Goal: Task Accomplishment & Management: Use online tool/utility

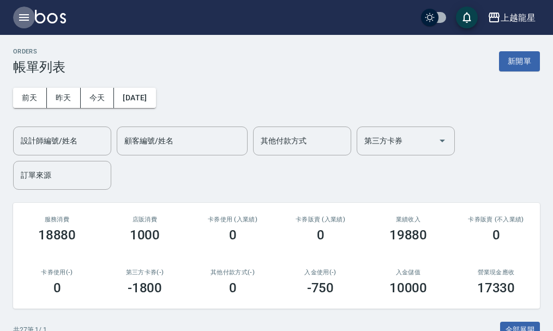
click at [22, 15] on icon "button" at bounding box center [24, 17] width 10 height 7
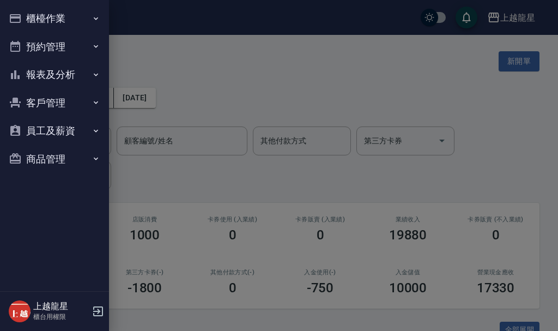
click at [22, 15] on div "櫃檯作業 打帳單 帳單列表 現金收支登錄 高階收支登錄 材料自購登錄 每日結帳 現場電腦打卡 預約管理 預約管理 單日預約紀錄 單週預約紀錄 報表及分析 報表…" at bounding box center [54, 165] width 109 height 331
click at [61, 18] on button "櫃檯作業" at bounding box center [54, 18] width 100 height 28
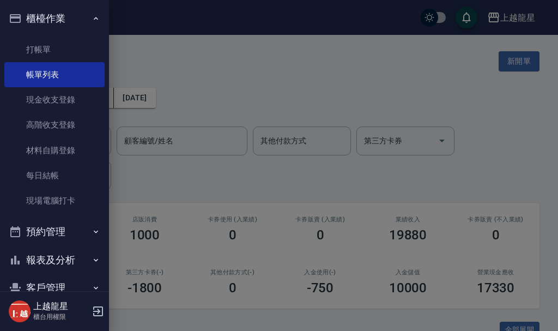
click at [186, 55] on div at bounding box center [279, 165] width 558 height 331
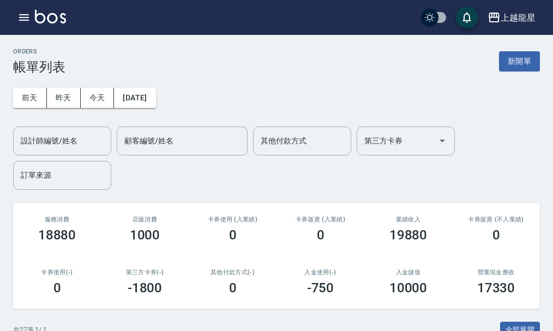
click at [521, 48] on div "ORDERS 帳單列表 新開單" at bounding box center [276, 61] width 527 height 27
click at [512, 58] on button "新開單" at bounding box center [519, 61] width 41 height 20
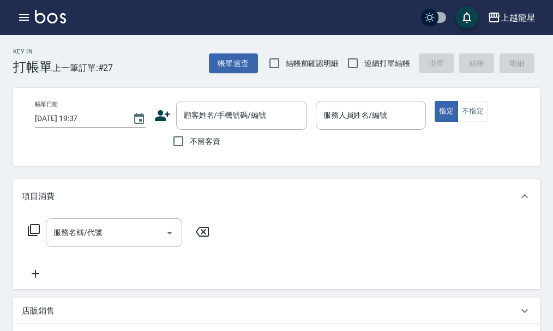
click at [204, 137] on span "不留客資" at bounding box center [205, 141] width 31 height 11
click at [190, 137] on input "不留客資" at bounding box center [178, 141] width 23 height 23
checkbox input "true"
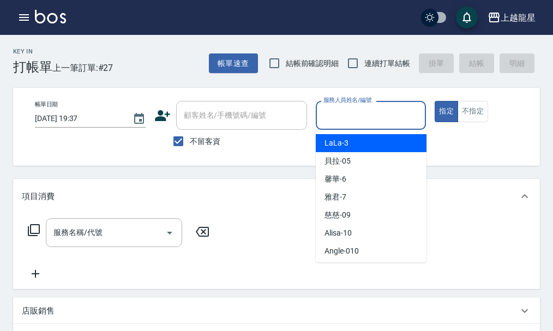
click at [377, 123] on input "服務人員姓名/編號" at bounding box center [371, 115] width 101 height 19
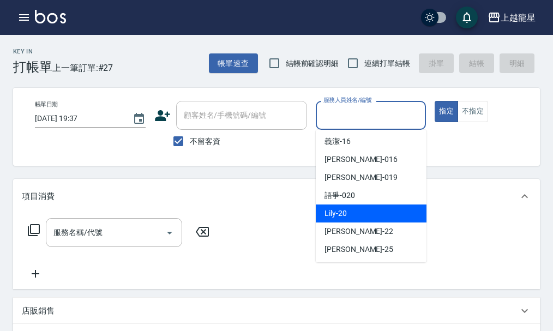
click at [365, 219] on div "Lily -20" at bounding box center [371, 213] width 111 height 18
type input "Lily-20"
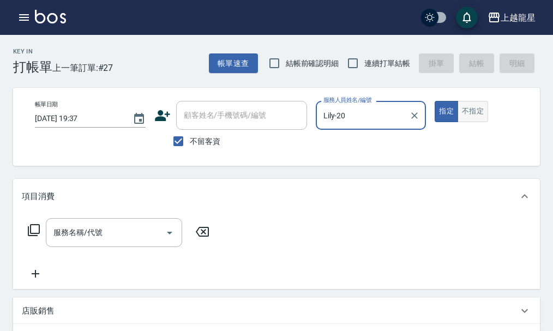
click at [475, 114] on button "不指定" at bounding box center [472, 111] width 31 height 21
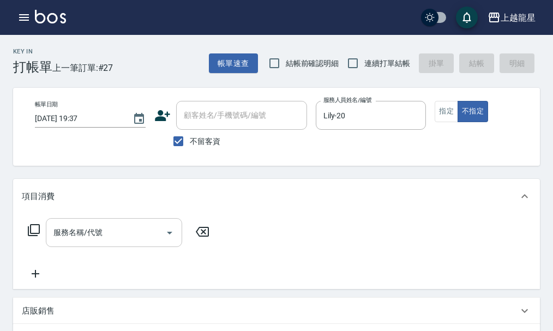
click at [91, 242] on input "服務名稱/代號" at bounding box center [106, 232] width 110 height 19
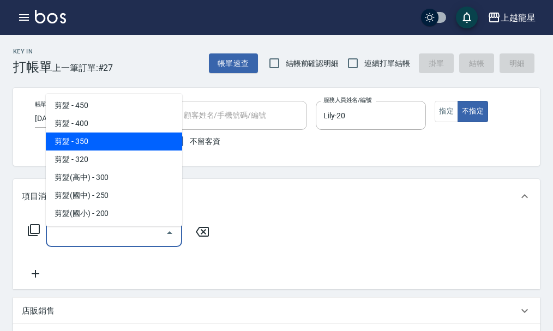
scroll to position [382, 0]
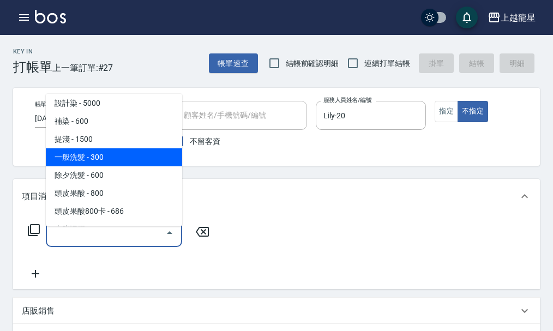
click at [102, 161] on span "一般洗髮 - 300" at bounding box center [114, 157] width 136 height 18
type input "一般洗髮(500)"
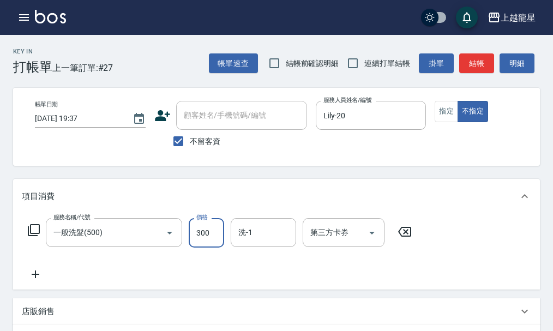
click at [201, 244] on input "300" at bounding box center [206, 232] width 35 height 29
type input "500"
click at [267, 240] on input "洗-1" at bounding box center [264, 232] width 56 height 19
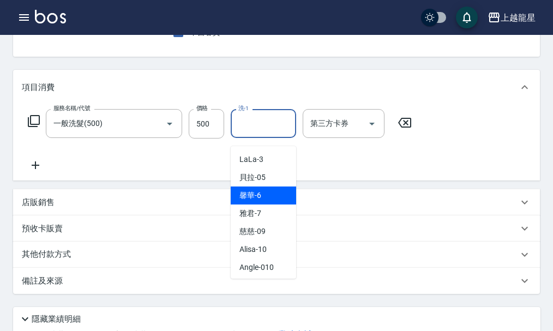
scroll to position [55, 0]
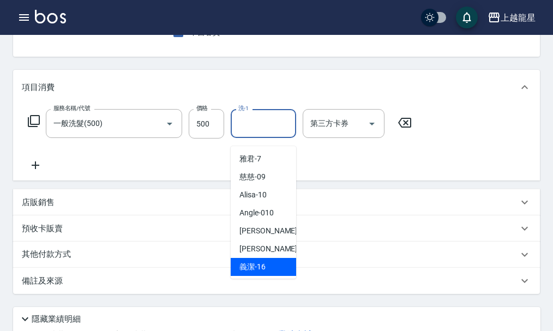
click at [261, 266] on span "義潔 -16" at bounding box center [252, 266] width 26 height 11
type input "義潔-16"
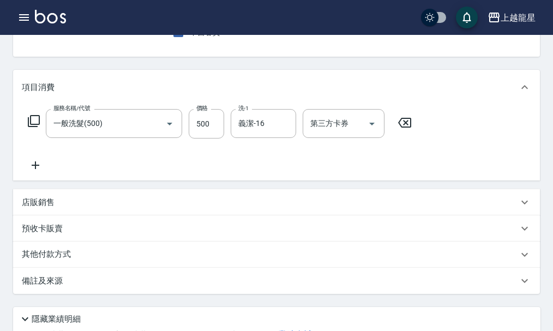
click at [37, 172] on icon at bounding box center [35, 165] width 27 height 13
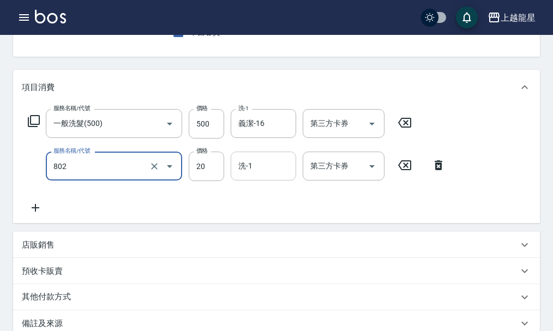
type input "潤絲(802)"
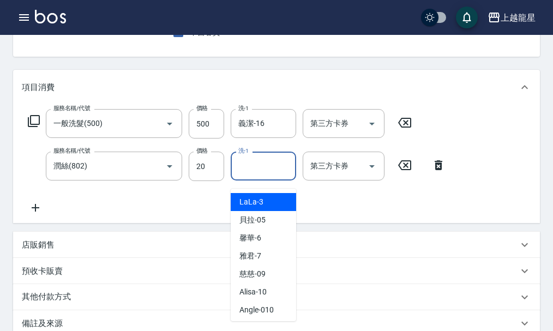
click at [255, 176] on input "洗-1" at bounding box center [264, 165] width 56 height 19
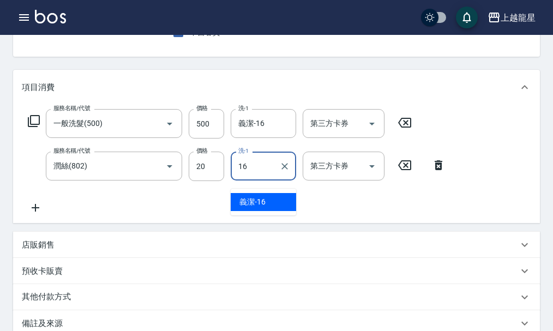
type input "義潔-16"
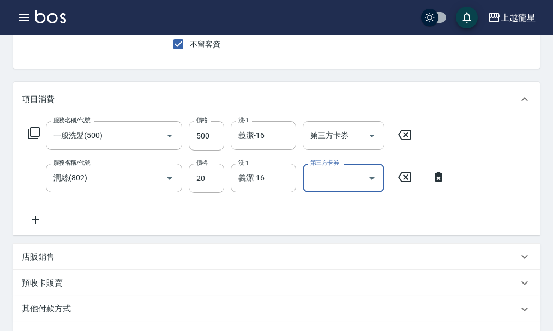
scroll to position [273, 0]
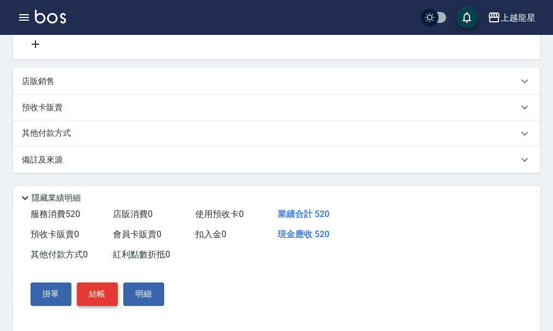
click at [93, 302] on button "結帳" at bounding box center [97, 293] width 41 height 23
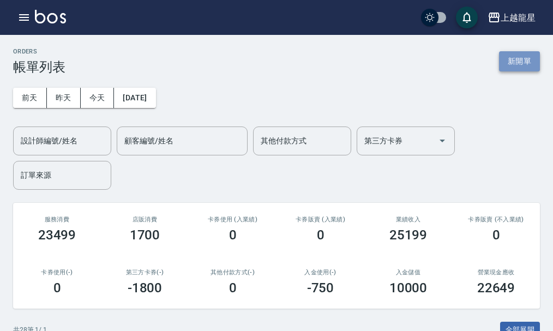
click at [515, 58] on button "新開單" at bounding box center [519, 61] width 41 height 20
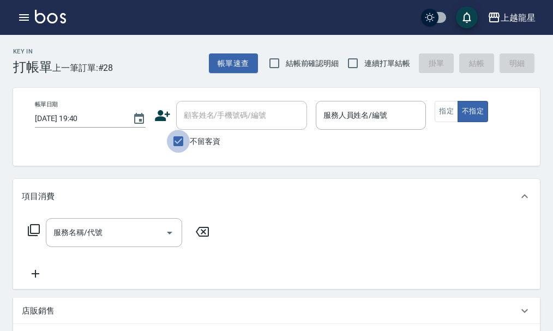
click at [178, 145] on input "不留客資" at bounding box center [178, 141] width 23 height 23
checkbox input "false"
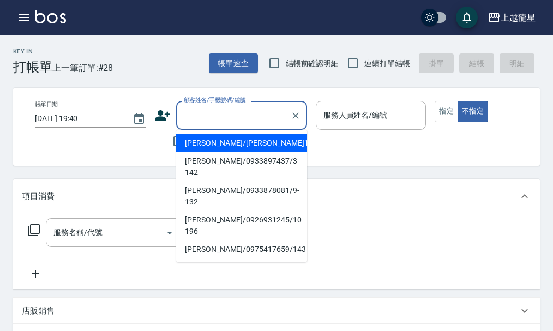
click at [216, 111] on input "顧客姓名/手機號碼/編號" at bounding box center [233, 115] width 105 height 19
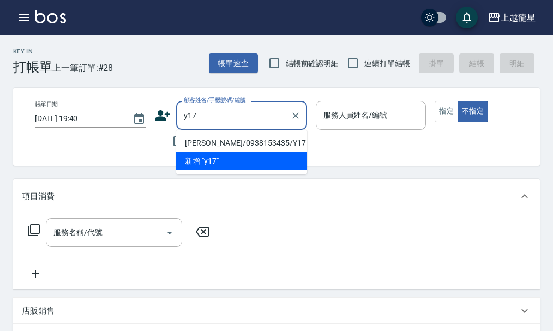
click at [213, 144] on li "吳淑美/0938153435/Y17" at bounding box center [241, 143] width 131 height 18
type input "吳淑美/0938153435/Y17"
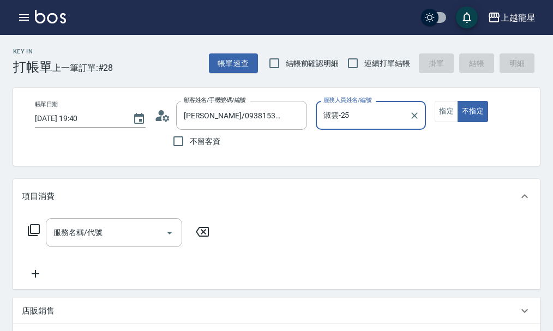
type input "淑雲-25"
click at [446, 109] on button "指定" at bounding box center [446, 111] width 23 height 21
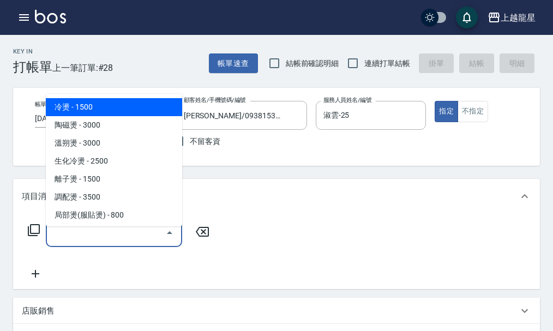
click at [89, 242] on input "服務名稱/代號" at bounding box center [106, 232] width 110 height 19
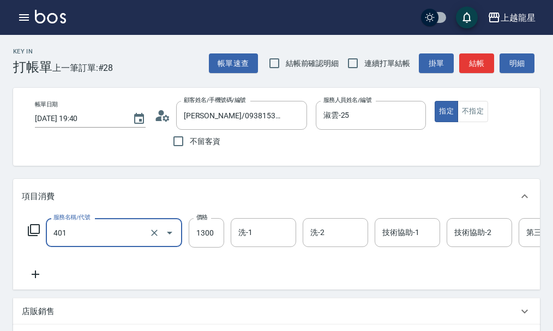
type input "染髮根3公分內(401)"
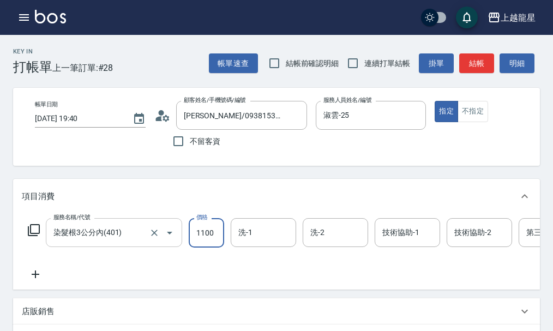
type input "1100"
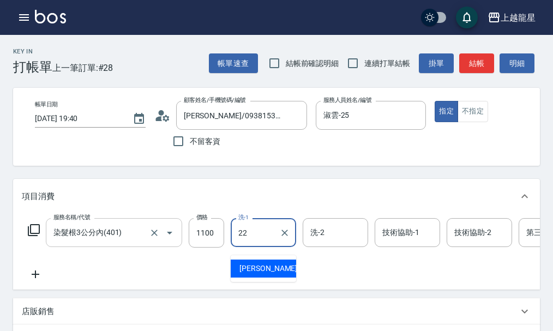
type input "阿琳-22"
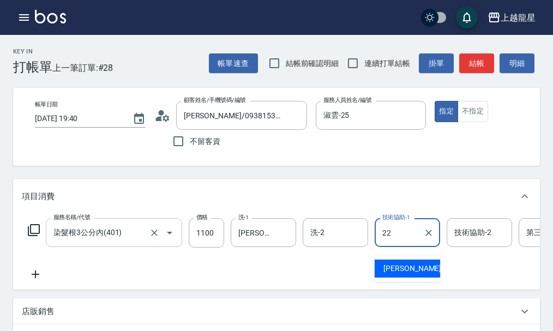
type input "阿琳-22"
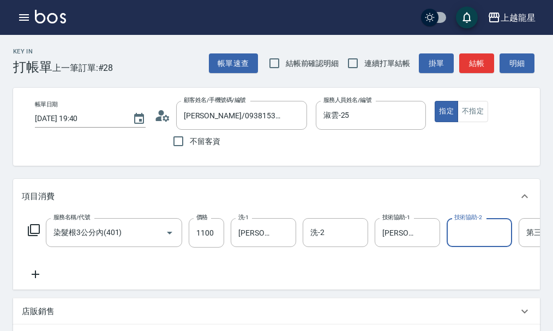
click at [34, 237] on icon at bounding box center [33, 230] width 13 height 13
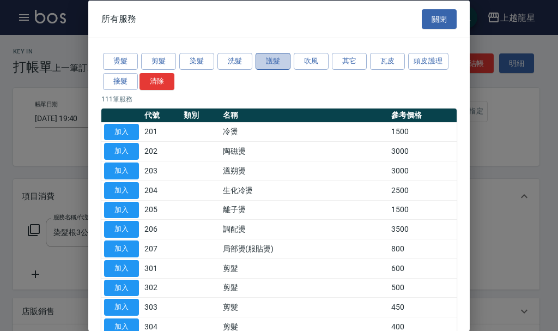
click at [284, 62] on button "護髮" at bounding box center [273, 61] width 35 height 17
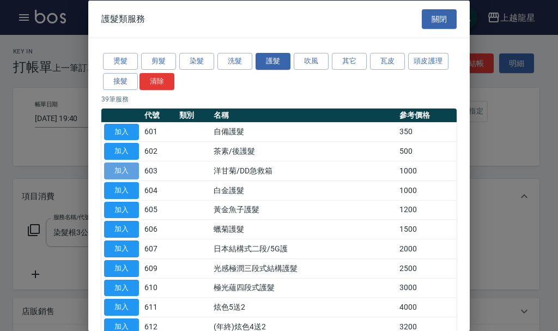
click at [132, 171] on button "加入" at bounding box center [121, 170] width 35 height 17
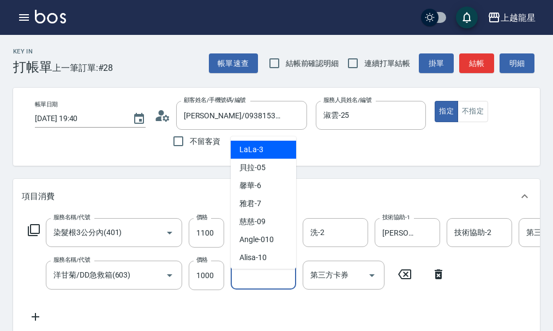
click at [251, 285] on input "技術協助-1" at bounding box center [264, 275] width 56 height 19
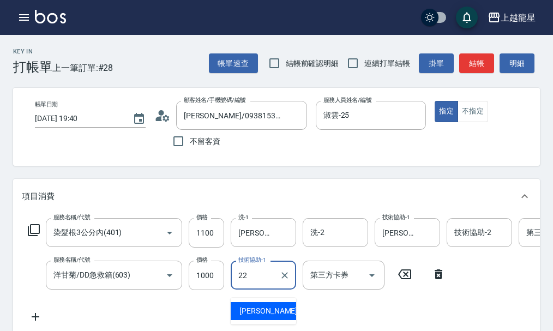
type input "阿琳-22"
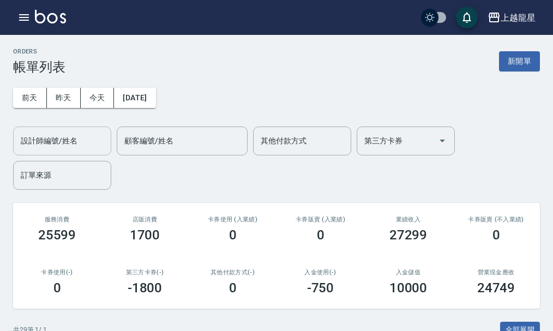
click at [77, 144] on input "設計師編號/姓名" at bounding box center [62, 140] width 88 height 19
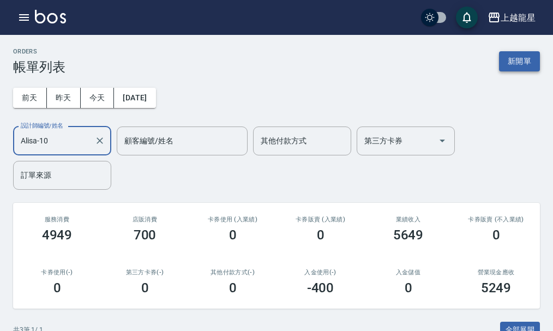
type input "Alisa-10"
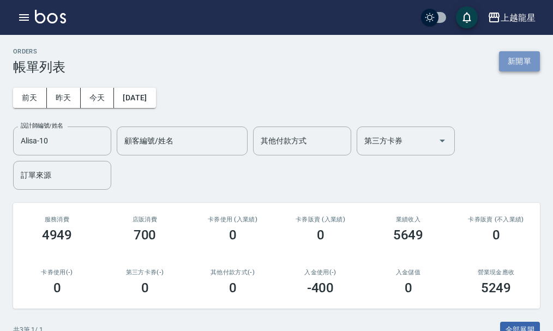
click at [509, 65] on button "新開單" at bounding box center [519, 61] width 41 height 20
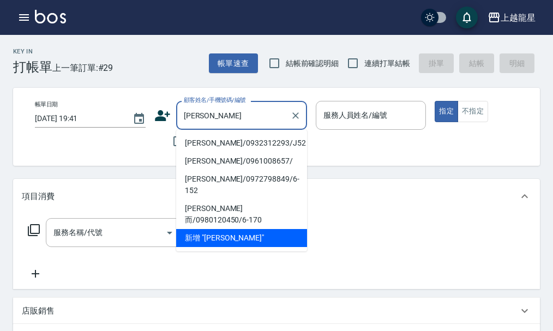
click at [239, 147] on li "陳郁沅/0932312293/J52" at bounding box center [241, 143] width 131 height 18
type input "陳郁沅/0932312293/J52"
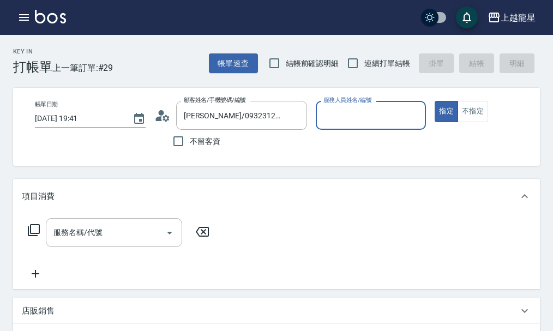
type input "Alisa-10"
click at [104, 242] on input "服務名稱/代號" at bounding box center [106, 232] width 110 height 19
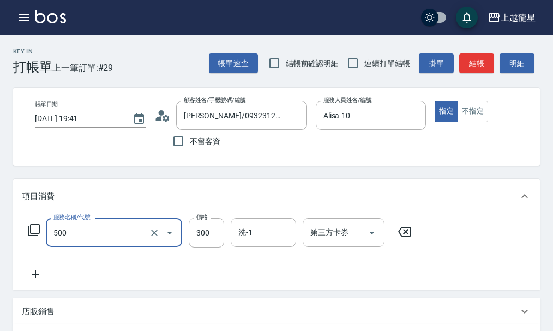
type input "一般洗髮(500)"
click at [299, 237] on form "洗-1 洗-1" at bounding box center [267, 232] width 72 height 29
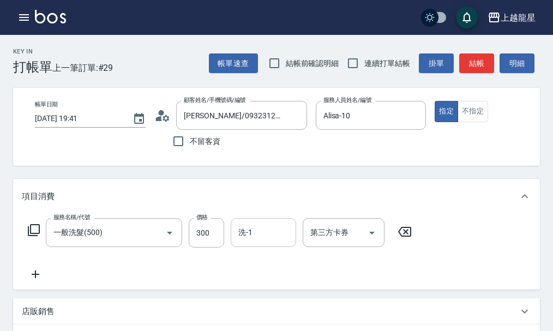
click at [281, 238] on input "洗-1" at bounding box center [264, 232] width 56 height 19
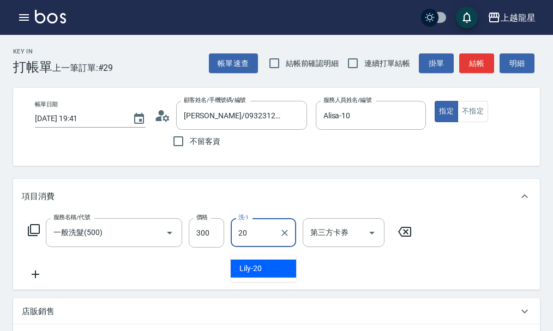
type input "Lily-20"
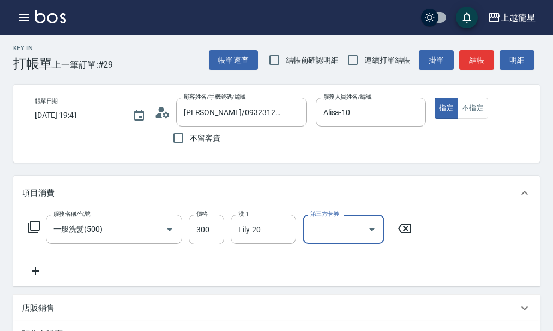
scroll to position [55, 0]
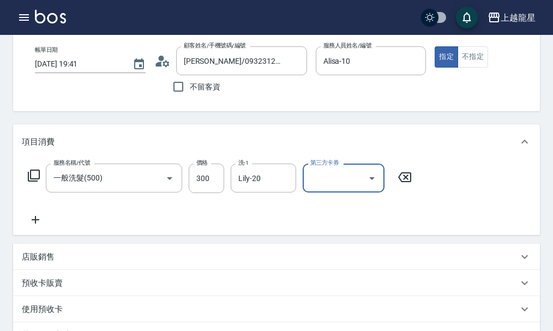
click at [35, 224] on icon at bounding box center [36, 220] width 8 height 8
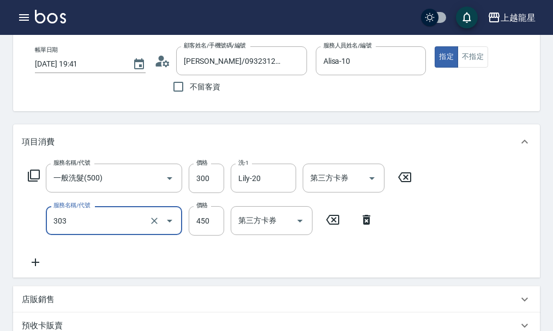
type input "剪髮(303)"
click at [436, 236] on div "服務名稱/代號 一般洗髮(500) 服務名稱/代號 價格 300 價格 洗-1 Lily-20 洗-1 第三方卡券 第三方卡券 服務名稱/代號 剪髮(303)…" at bounding box center [276, 218] width 527 height 118
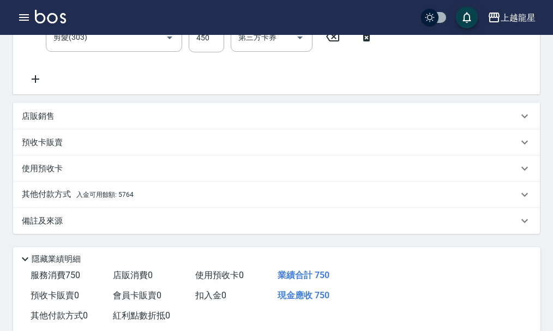
scroll to position [327, 0]
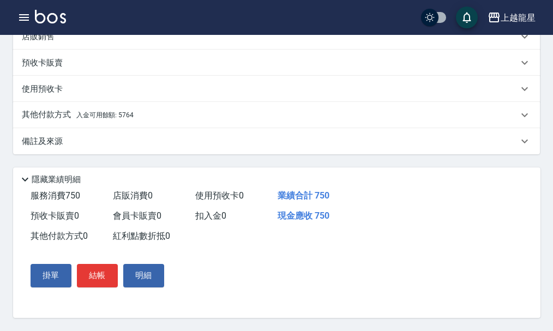
click at [154, 115] on div "其他付款方式 入金可用餘額: 5764" at bounding box center [270, 115] width 496 height 12
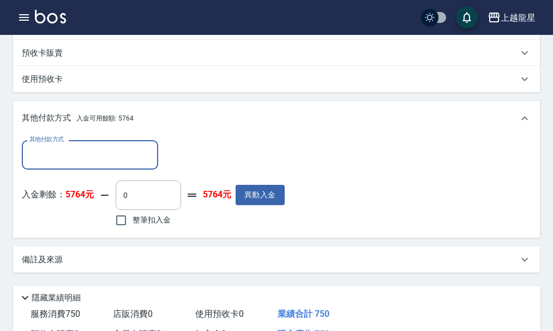
scroll to position [0, 0]
click at [164, 201] on input "0" at bounding box center [148, 194] width 65 height 29
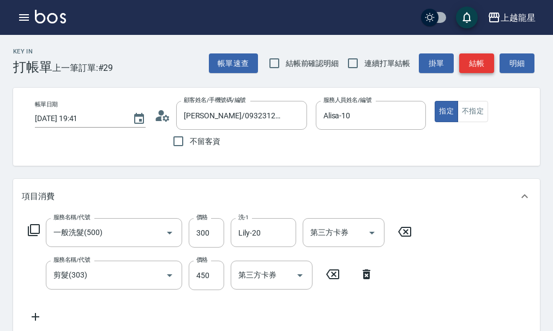
type input "250"
click at [485, 65] on button "結帳" at bounding box center [476, 63] width 35 height 20
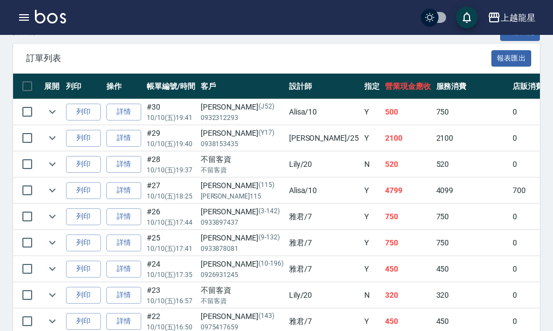
scroll to position [164, 0]
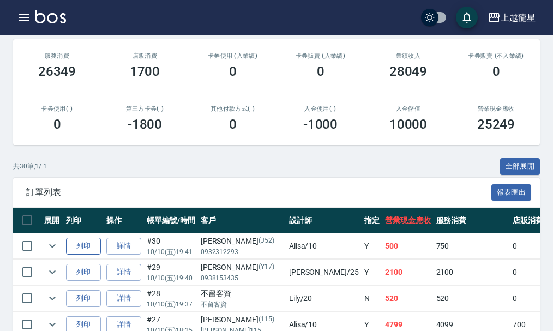
click at [82, 243] on button "列印" at bounding box center [83, 246] width 35 height 17
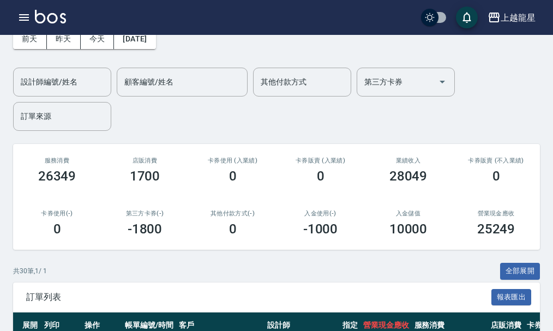
scroll to position [0, 0]
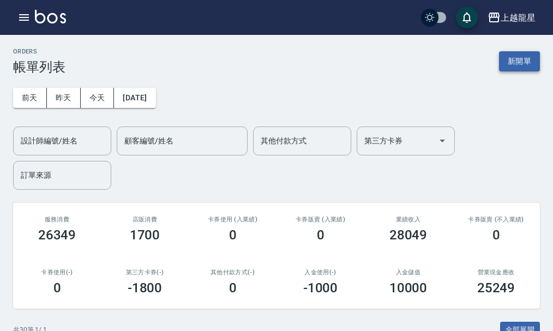
click at [509, 61] on button "新開單" at bounding box center [519, 61] width 41 height 20
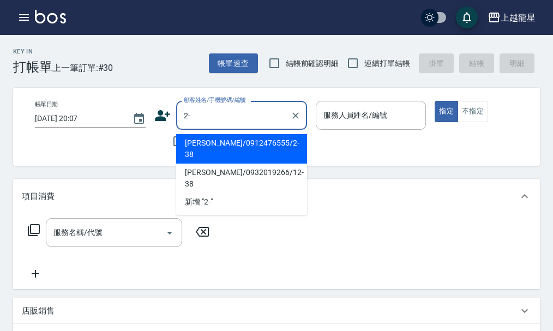
type input "2"
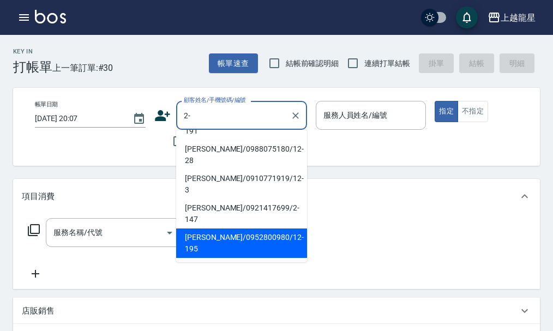
scroll to position [254, 0]
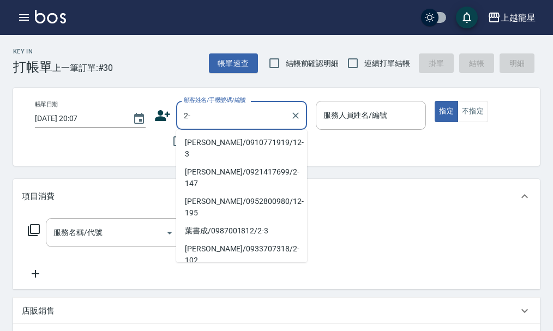
type input "2"
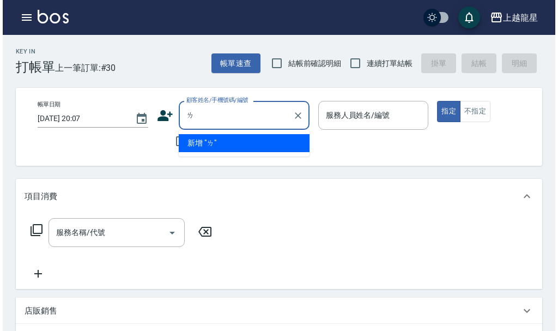
scroll to position [0, 0]
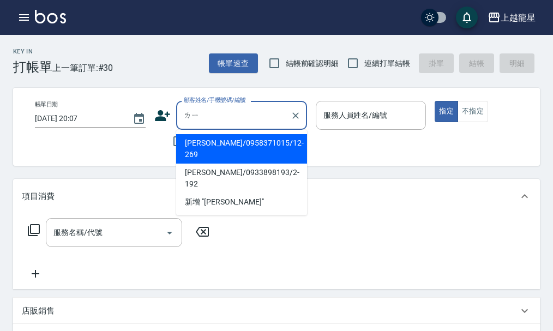
type input "李"
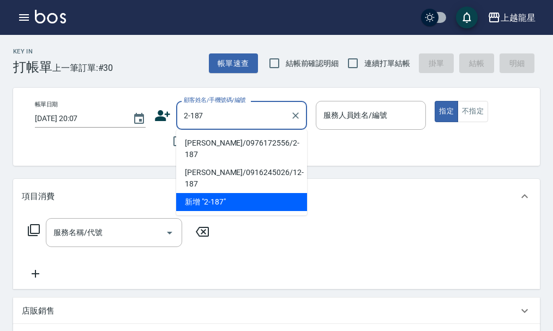
click at [216, 142] on li "李建承/0976172556/2-187" at bounding box center [241, 148] width 131 height 29
type input "李建承/0976172556/2-187"
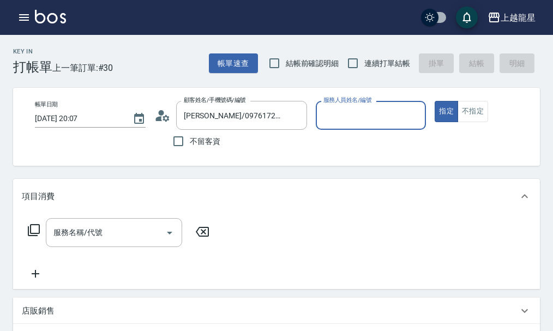
type input "雅君-7"
click at [122, 242] on input "服務名稱/代號" at bounding box center [106, 232] width 110 height 19
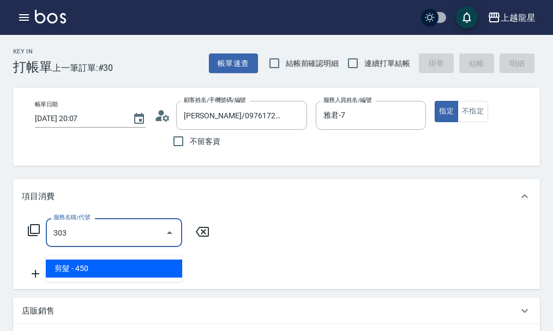
type input "剪髮(303)"
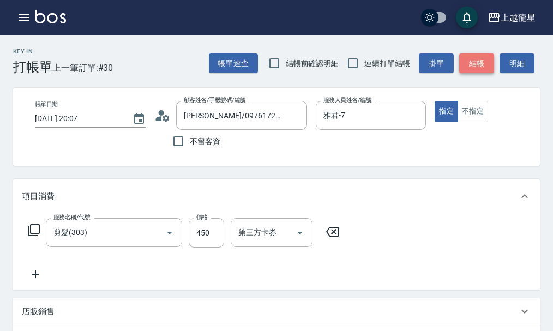
click at [473, 64] on button "結帳" at bounding box center [476, 63] width 35 height 20
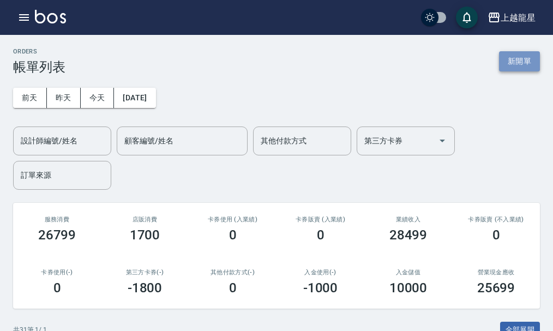
click at [526, 66] on button "新開單" at bounding box center [519, 61] width 41 height 20
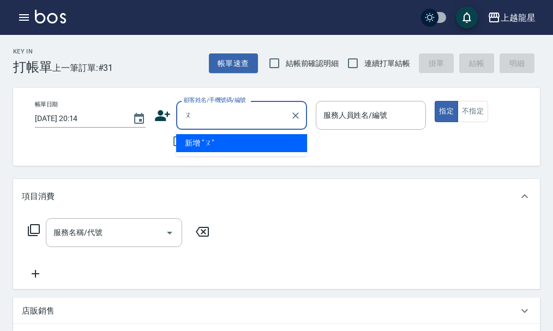
type input "歐"
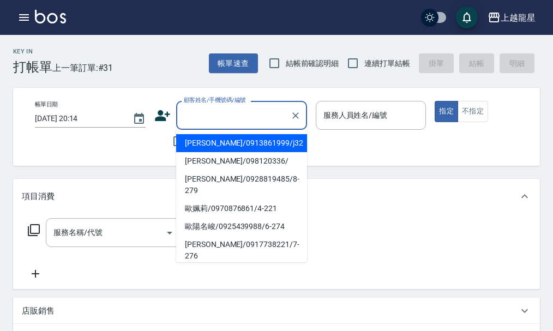
type input "ㄇ"
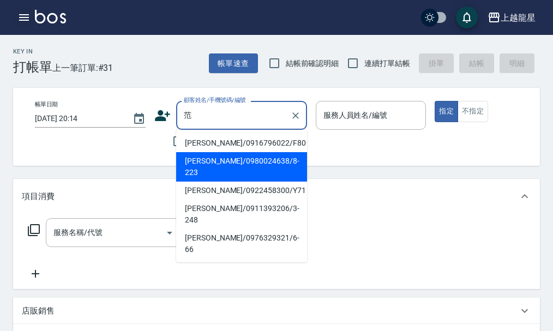
type input "范"
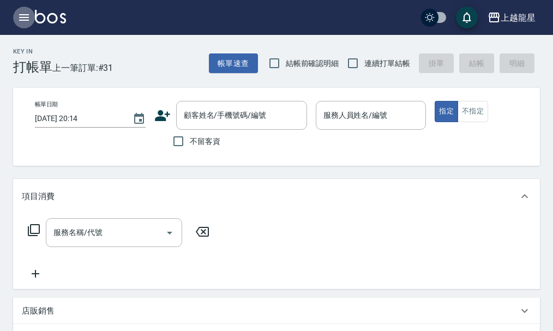
click at [28, 22] on icon "button" at bounding box center [23, 17] width 13 height 13
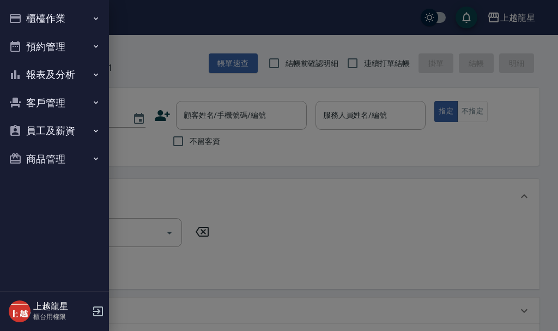
click at [40, 17] on button "櫃檯作業" at bounding box center [54, 18] width 100 height 28
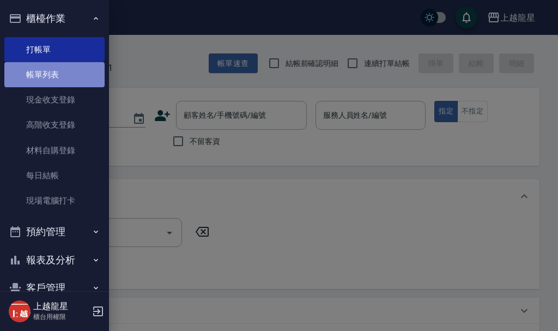
click at [74, 81] on link "帳單列表" at bounding box center [54, 74] width 100 height 25
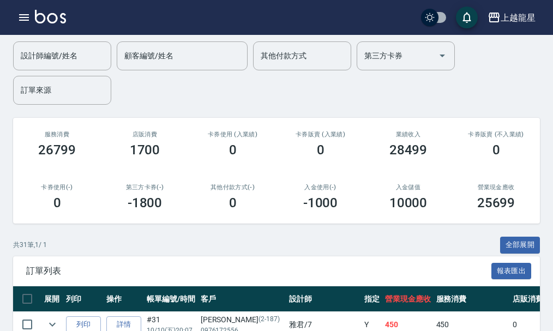
scroll to position [55, 0]
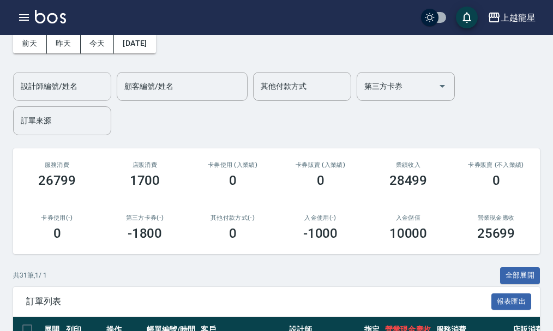
click at [34, 81] on input "設計師編號/姓名" at bounding box center [62, 86] width 88 height 19
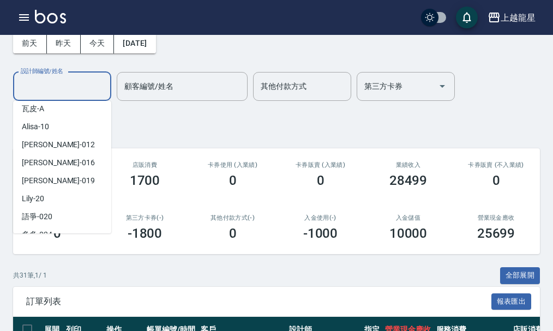
scroll to position [164, 0]
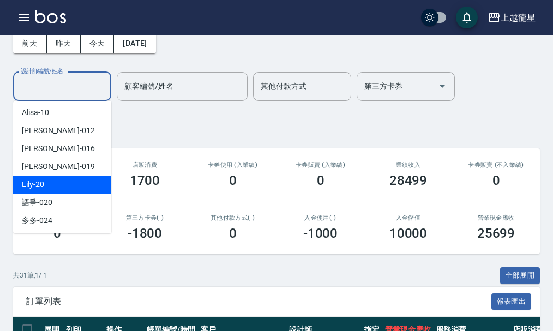
click at [38, 178] on div "Lily -20" at bounding box center [62, 185] width 98 height 18
type input "Lily-20"
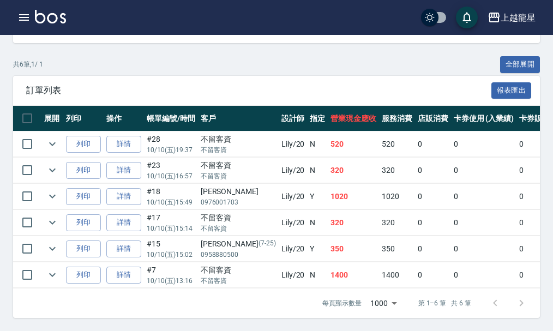
scroll to position [1, 0]
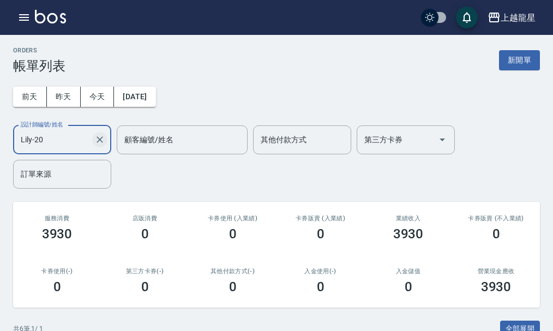
click at [99, 142] on icon "Clear" at bounding box center [99, 139] width 11 height 11
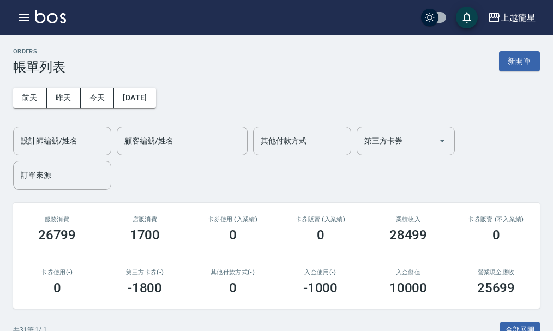
click at [55, 22] on img at bounding box center [50, 17] width 31 height 14
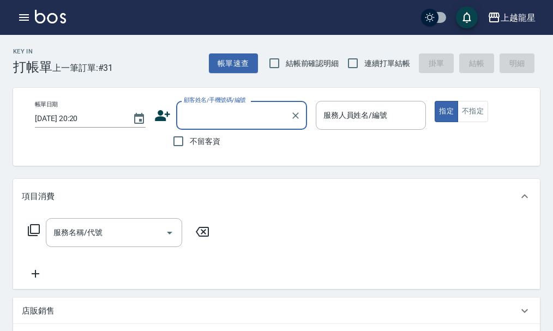
click at [213, 115] on input "顧客姓名/手機號碼/編號" at bounding box center [233, 115] width 105 height 19
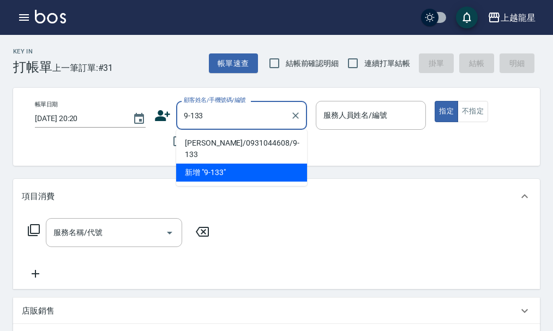
click at [206, 145] on li "郭毓琇/0931044608/9-133" at bounding box center [241, 148] width 131 height 29
type input "郭毓琇/0931044608/9-133"
type input "馨華-6"
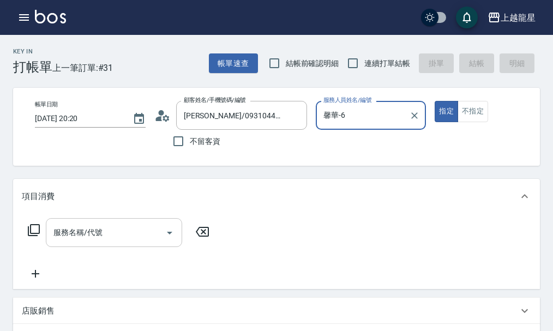
click at [74, 237] on div "服務名稱/代號 服務名稱/代號" at bounding box center [114, 232] width 136 height 29
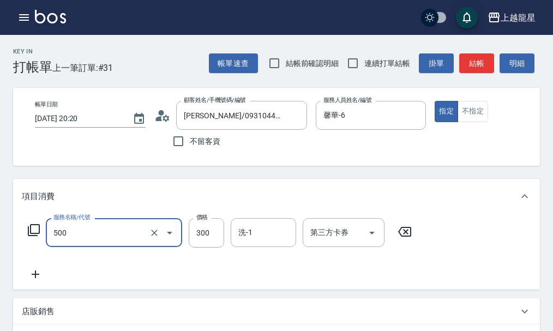
type input "一般洗髮(500)"
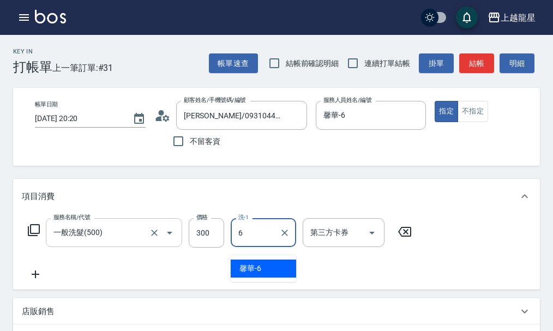
type input "馨華-6"
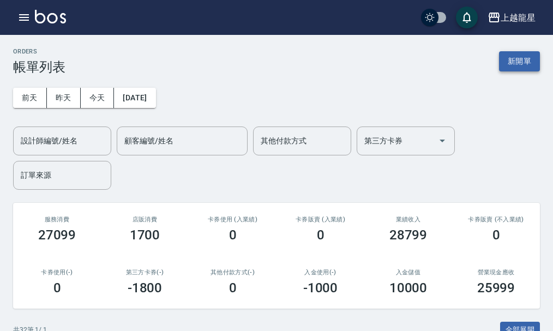
click at [515, 63] on button "新開單" at bounding box center [519, 61] width 41 height 20
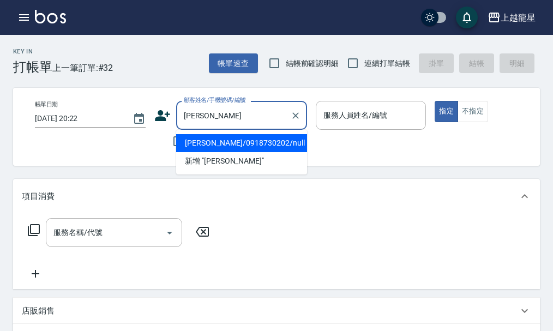
click at [232, 138] on li "鄭如芳/0918730202/null" at bounding box center [241, 143] width 131 height 18
type input "鄭如芳/0918730202/null"
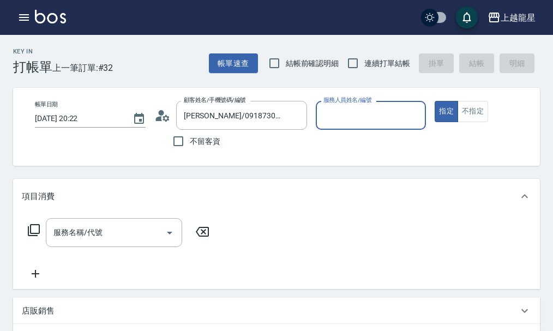
type input "雅君-7"
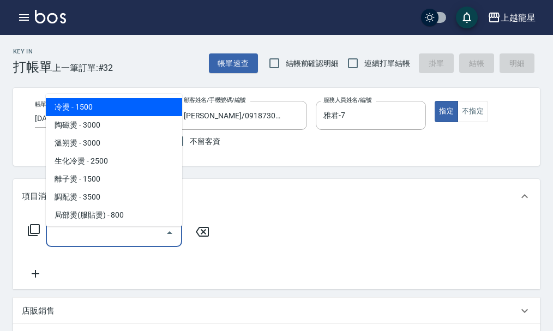
click at [78, 239] on div "服務名稱/代號 服務名稱/代號" at bounding box center [114, 232] width 136 height 29
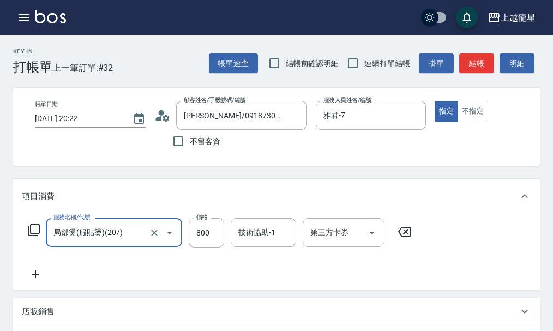
type input "局部燙(服貼燙)(207)"
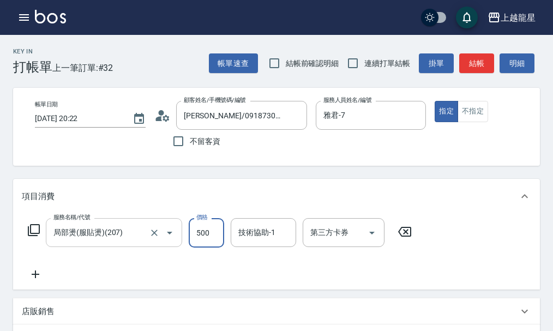
type input "500"
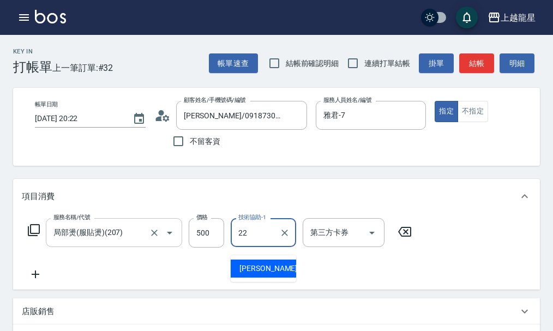
type input "阿琳-22"
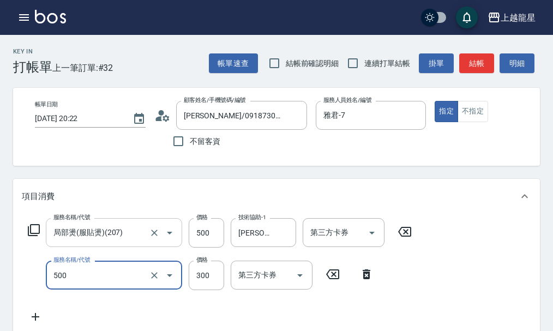
type input "一般洗髮(500)"
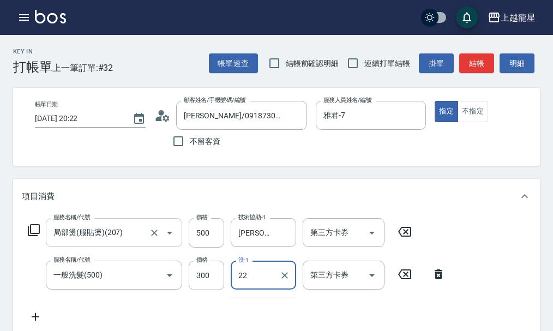
type input "阿琳-22"
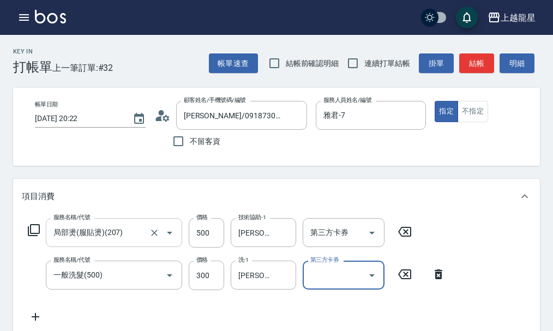
scroll to position [5, 0]
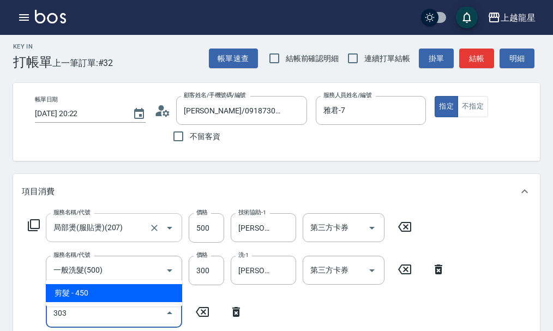
type input "剪髮(303)"
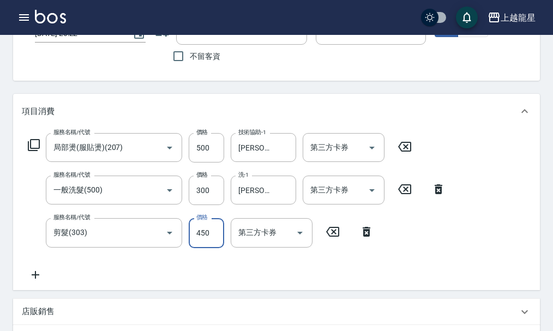
scroll to position [373, 0]
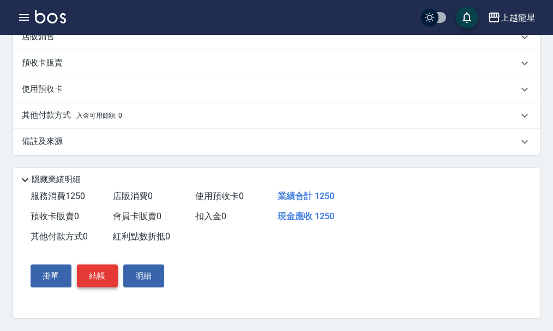
click at [96, 278] on button "結帳" at bounding box center [97, 275] width 41 height 23
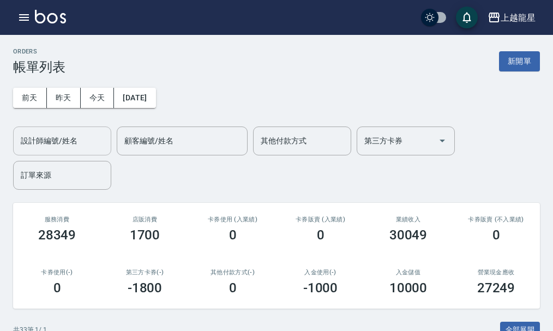
click at [54, 141] on input "設計師編號/姓名" at bounding box center [62, 140] width 88 height 19
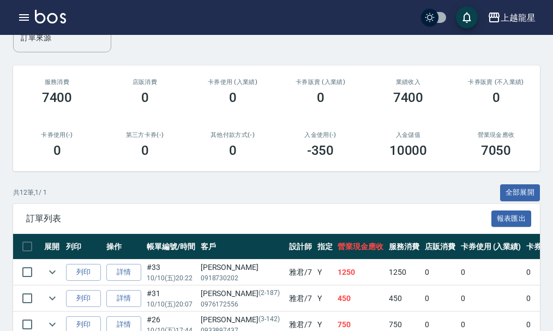
scroll to position [327, 0]
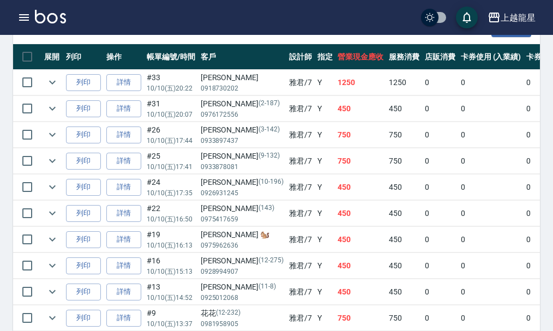
type input "雅君-7"
click at [7, 22] on div "上越龍星 登出" at bounding box center [276, 17] width 553 height 35
click at [25, 8] on button "button" at bounding box center [24, 18] width 22 height 22
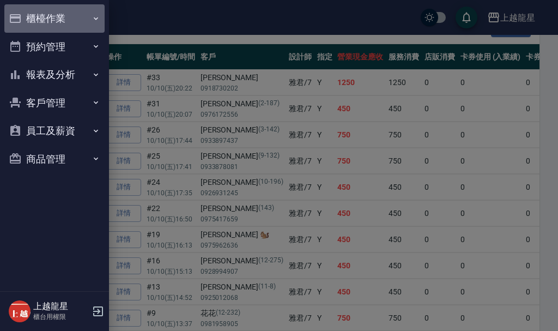
click at [35, 21] on button "櫃檯作業" at bounding box center [54, 18] width 100 height 28
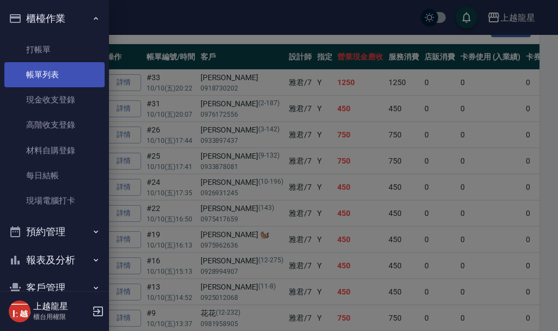
click at [46, 83] on link "帳單列表" at bounding box center [54, 74] width 100 height 25
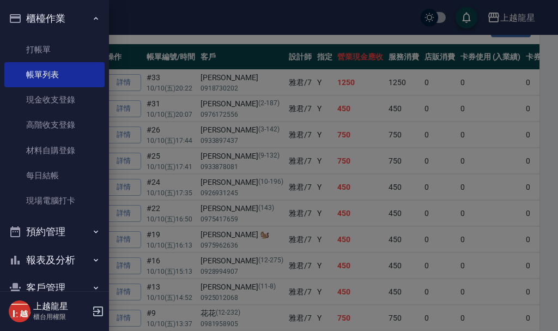
click at [165, 22] on div at bounding box center [279, 165] width 558 height 331
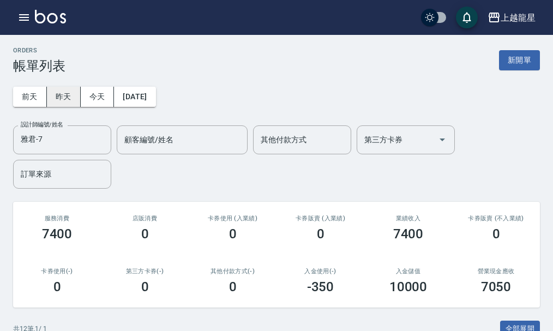
scroll to position [0, 0]
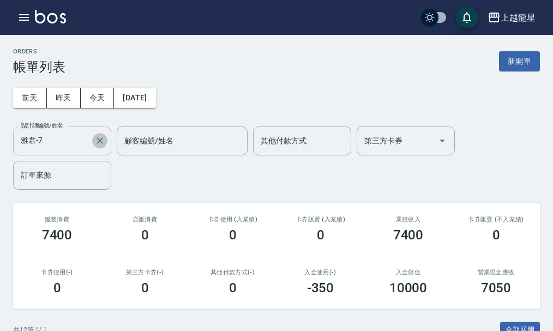
click at [98, 139] on icon "Clear" at bounding box center [100, 140] width 7 height 7
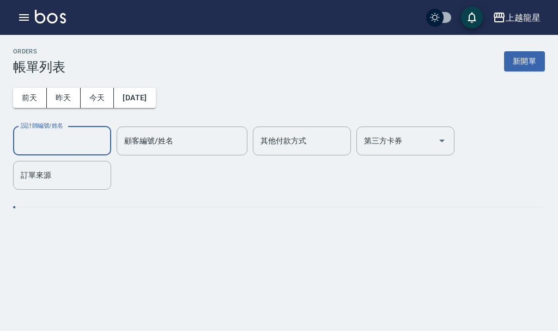
click at [85, 143] on input "設計師編號/姓名" at bounding box center [62, 140] width 88 height 19
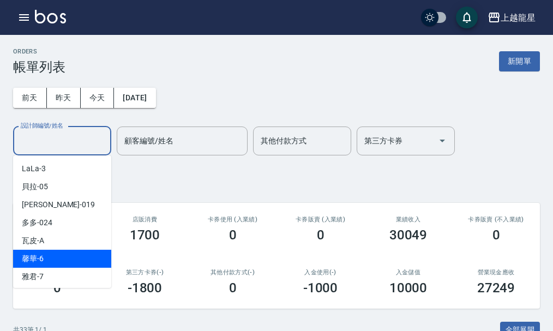
click at [45, 256] on div "馨華 -6" at bounding box center [62, 259] width 98 height 18
type input "馨華-6"
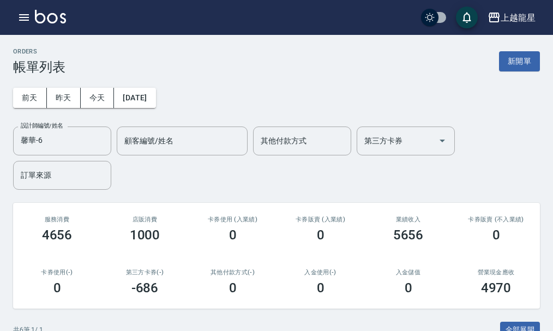
click at [193, 171] on div "設計師編號/姓名 馨華-6 設計師編號/姓名 顧客編號/姓名 顧客編號/姓名 其他付款方式 其他付款方式 第三方卡券 第三方卡券 訂單來源 訂單來源" at bounding box center [276, 157] width 527 height 63
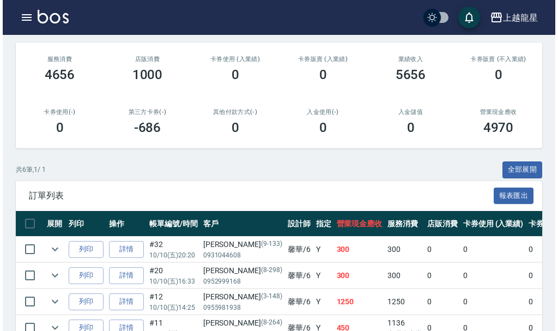
scroll to position [218, 0]
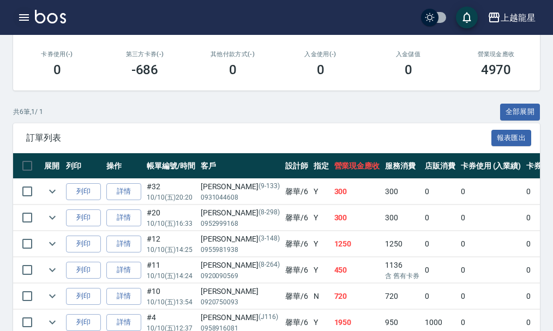
click at [26, 16] on icon "button" at bounding box center [23, 17] width 13 height 13
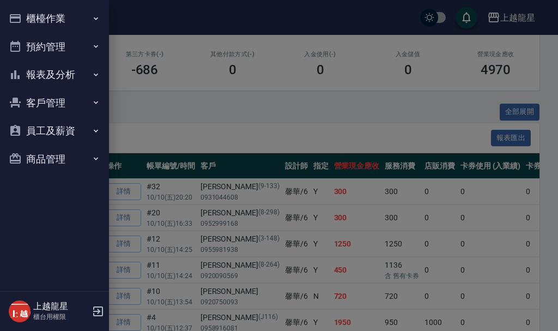
click at [41, 82] on button "報表及分析" at bounding box center [54, 75] width 100 height 28
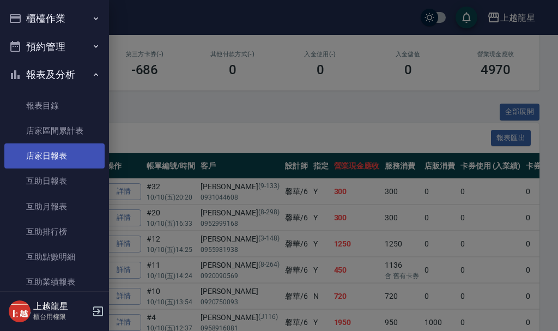
click at [53, 165] on link "店家日報表" at bounding box center [54, 155] width 100 height 25
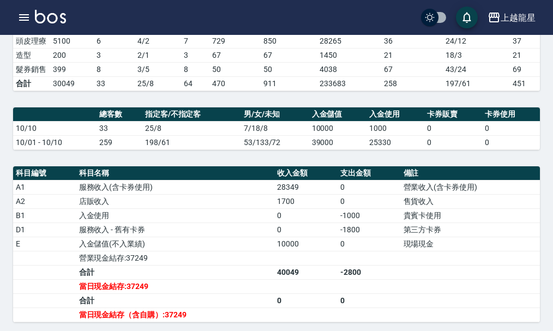
scroll to position [327, 0]
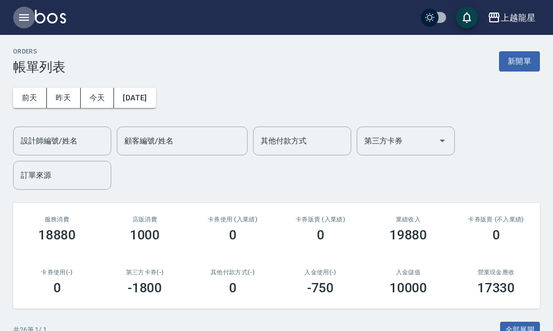
click at [26, 11] on icon "button" at bounding box center [23, 17] width 13 height 13
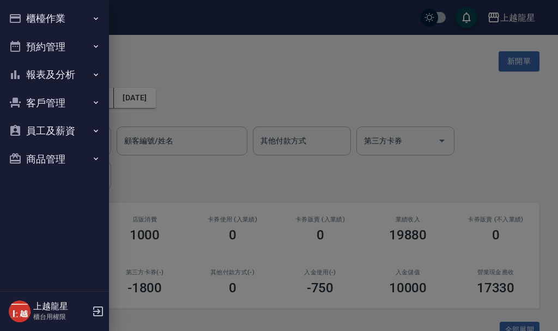
click at [56, 15] on button "櫃檯作業" at bounding box center [54, 18] width 100 height 28
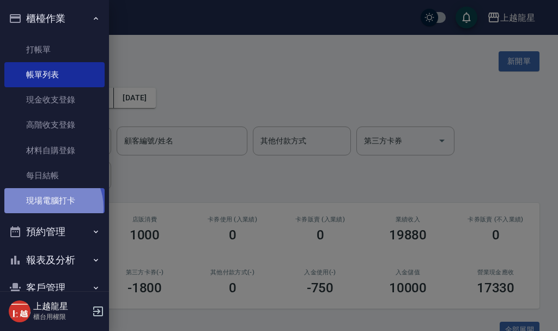
click at [45, 208] on link "現場電腦打卡" at bounding box center [54, 200] width 100 height 25
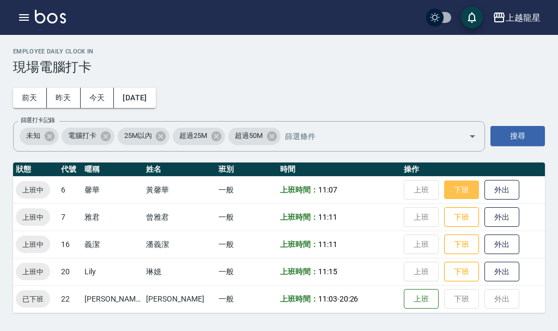
click at [446, 189] on button "下班" at bounding box center [461, 189] width 35 height 19
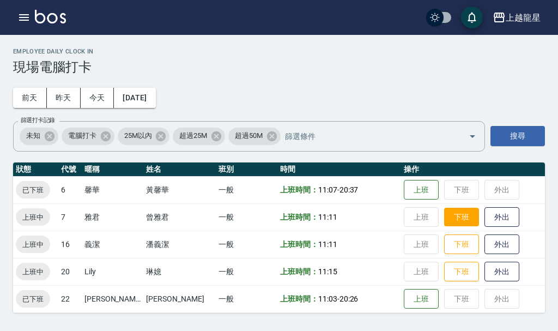
click at [444, 226] on button "下班" at bounding box center [461, 217] width 35 height 19
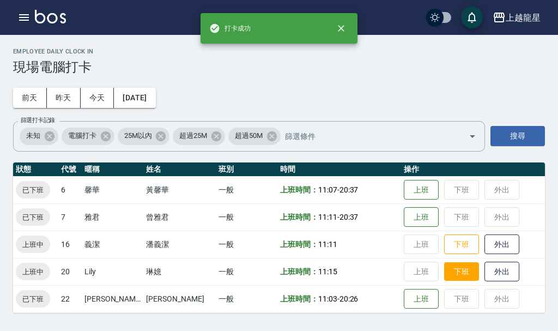
click at [446, 280] on button "下班" at bounding box center [461, 271] width 35 height 19
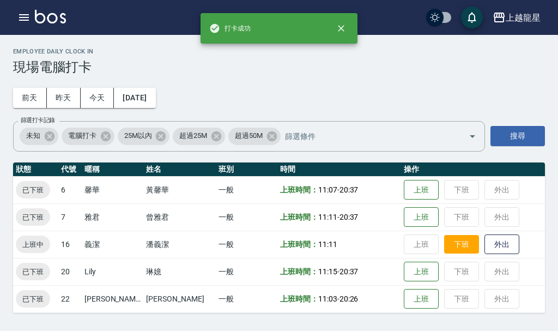
click at [444, 241] on button "下班" at bounding box center [461, 244] width 35 height 19
